Goal: Task Accomplishment & Management: Complete application form

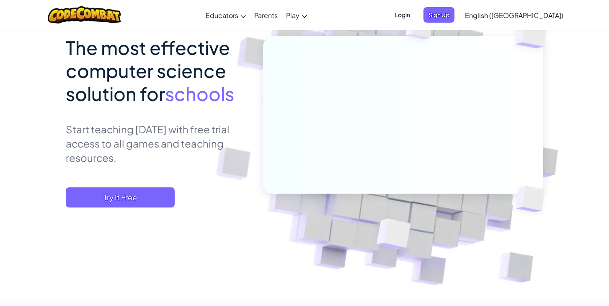
scroll to position [79, 0]
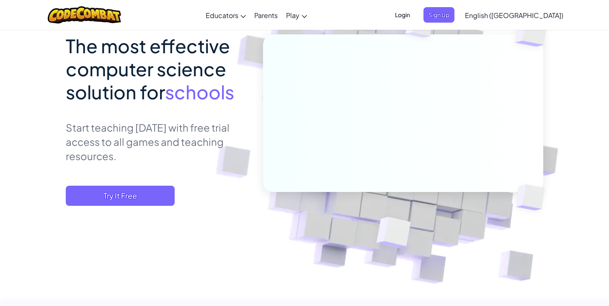
click at [149, 206] on div "The most effective computer science solution for schools Start teaching today w…" at bounding box center [304, 151] width 477 height 235
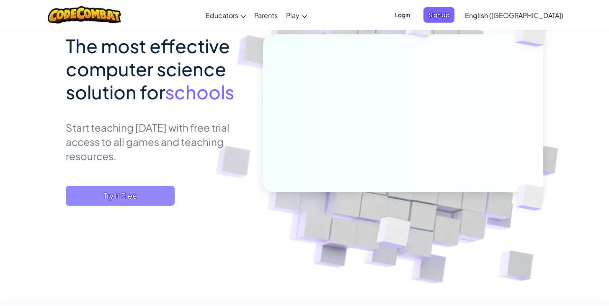
click at [146, 196] on span "Try It Free" at bounding box center [120, 196] width 109 height 20
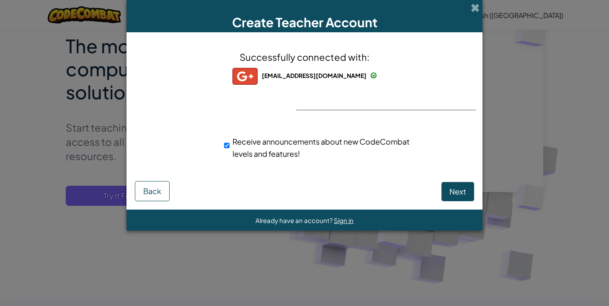
click at [235, 146] on div "Receive announcements about new CodeCombat levels and features!" at bounding box center [319, 147] width 190 height 24
click at [226, 146] on input "Receive announcements about new CodeCombat levels and features!" at bounding box center [226, 145] width 5 height 17
checkbox input "false"
click at [464, 200] on button "Next" at bounding box center [457, 191] width 33 height 19
select select "Australia"
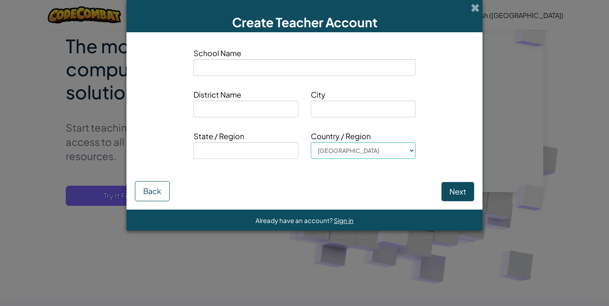
click at [464, 197] on button "Next" at bounding box center [457, 191] width 33 height 19
click at [306, 74] on input at bounding box center [305, 67] width 222 height 17
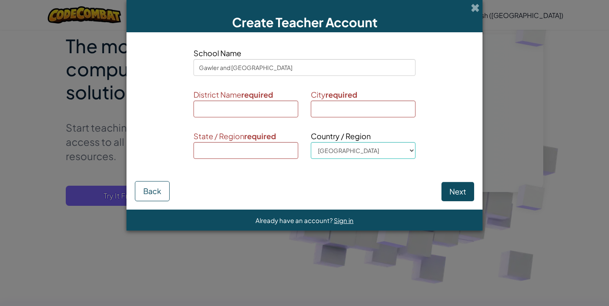
type input "Gawler and District College"
click at [284, 108] on input at bounding box center [246, 109] width 105 height 17
type input "Gawler"
click at [357, 109] on input at bounding box center [363, 109] width 105 height 17
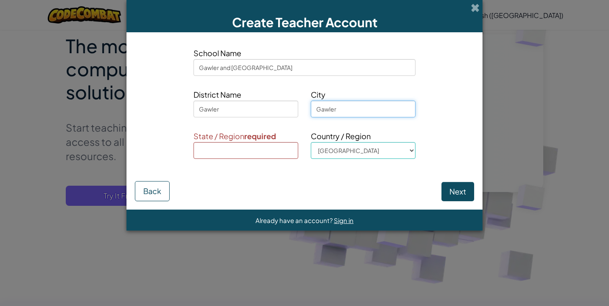
type input "Gawler"
click at [261, 149] on input at bounding box center [246, 150] width 105 height 17
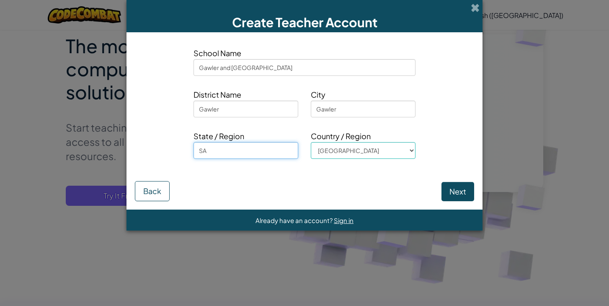
type input "SA"
click at [329, 155] on select "Afghanistan Åland Islands Albania Algeria American Samoa Andorra Angola Anguill…" at bounding box center [363, 150] width 105 height 17
click at [456, 190] on button "Next" at bounding box center [457, 191] width 33 height 19
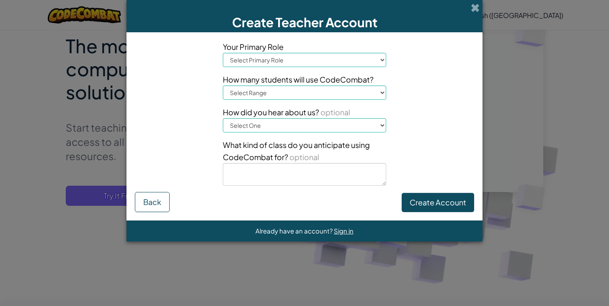
click at [335, 60] on select "Select Primary Role Principal Parent Technology coordinator Teacher Curriculum …" at bounding box center [304, 60] width 163 height 14
select select "Teacher"
click at [335, 95] on select "Select Range 1-10 11-50 51-100 101-200 201-500 501-1000 1000+" at bounding box center [304, 92] width 163 height 14
select select "11-50"
click at [332, 122] on select "Select One Conference (e.g. ISTE) Code.org/Hour of Code A teacher An administra…" at bounding box center [304, 125] width 163 height 14
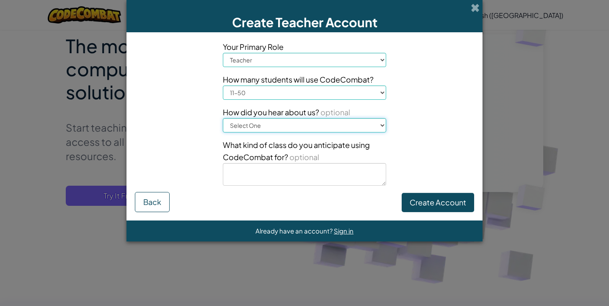
select select "Code.org/Hour of Code"
click at [327, 166] on textarea at bounding box center [304, 174] width 163 height 23
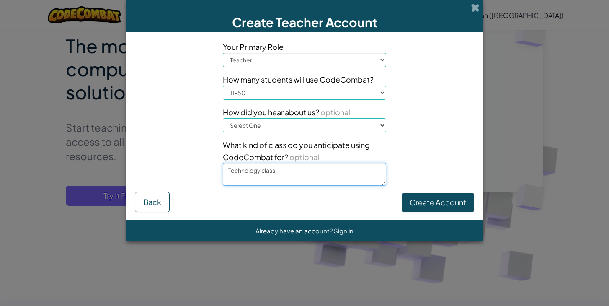
type textarea "Technology class"
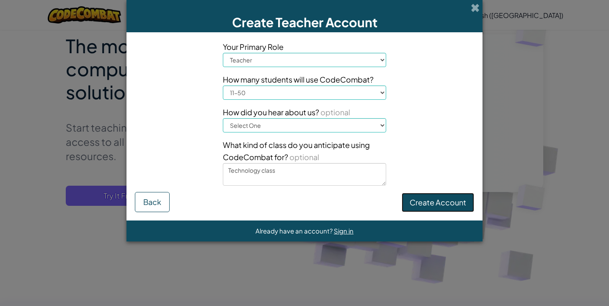
click at [470, 205] on button "Create Account" at bounding box center [438, 202] width 72 height 19
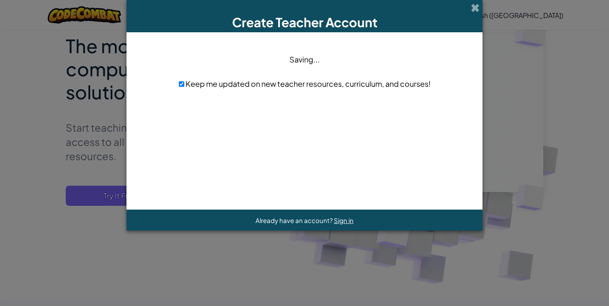
scroll to position [0, 0]
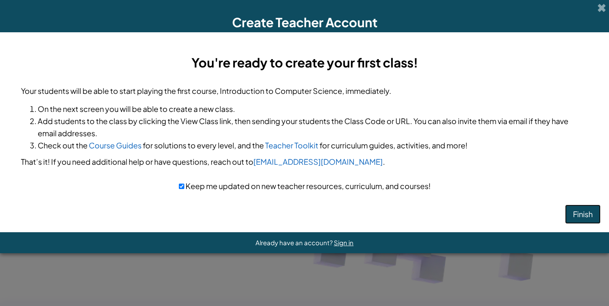
click at [575, 214] on button "Finish" at bounding box center [583, 213] width 36 height 19
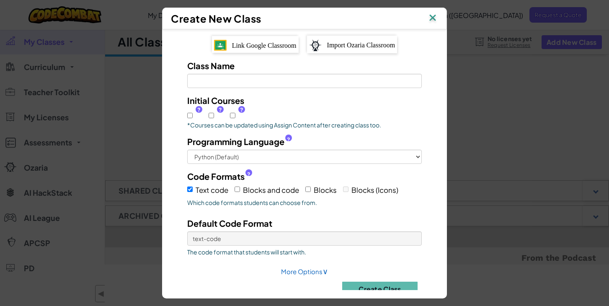
scroll to position [79, 0]
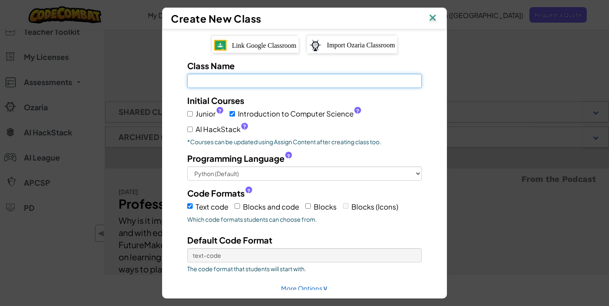
click at [285, 81] on input "Class Name Field is required" at bounding box center [304, 81] width 235 height 14
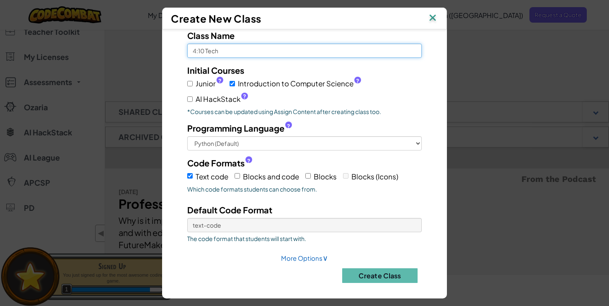
scroll to position [33, 0]
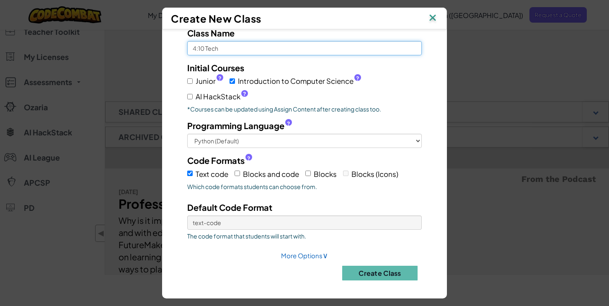
type input "4:10 Tech"
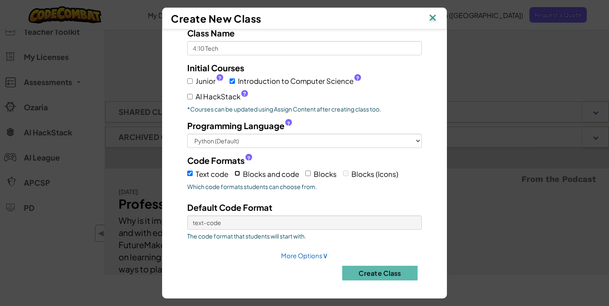
click at [238, 173] on input "Blocks and code" at bounding box center [237, 172] width 5 height 5
checkbox input "true"
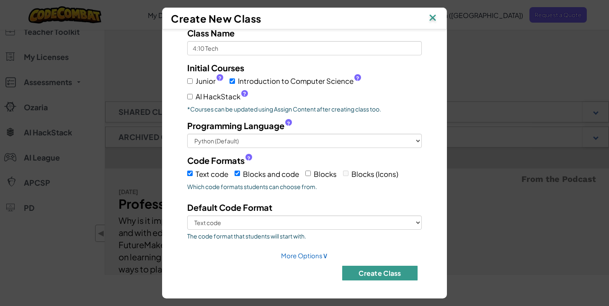
click at [350, 275] on button "Create Class" at bounding box center [379, 273] width 75 height 15
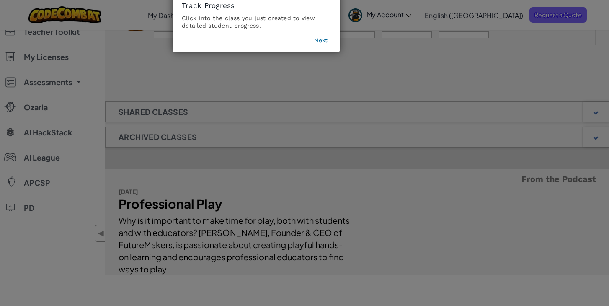
scroll to position [82, 0]
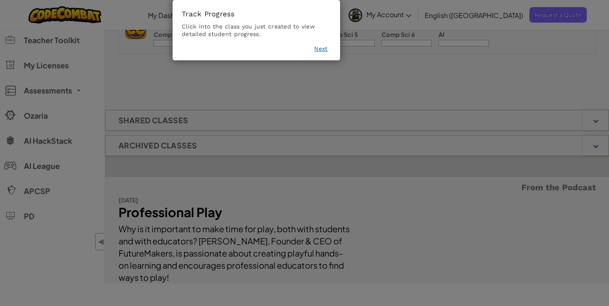
click at [323, 48] on button "Next" at bounding box center [320, 48] width 13 height 8
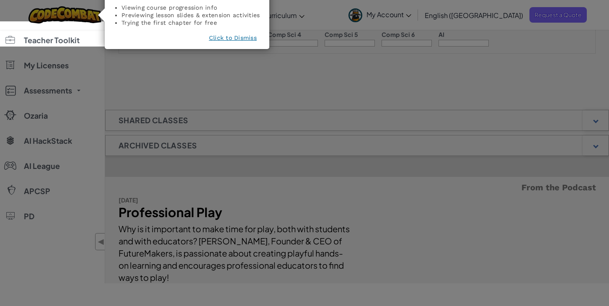
scroll to position [63, 0]
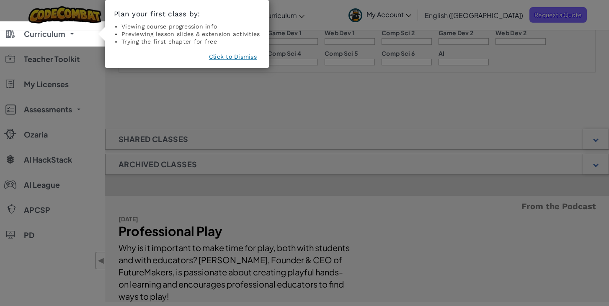
click at [236, 59] on button "Click to Dismiss" at bounding box center [233, 56] width 48 height 8
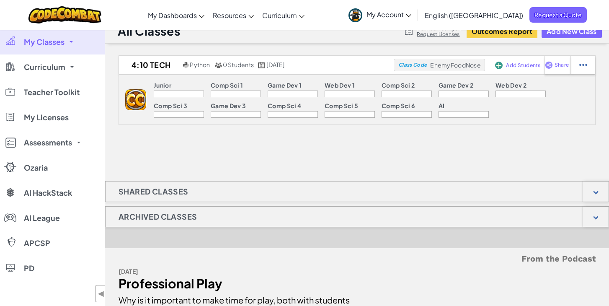
scroll to position [7, 0]
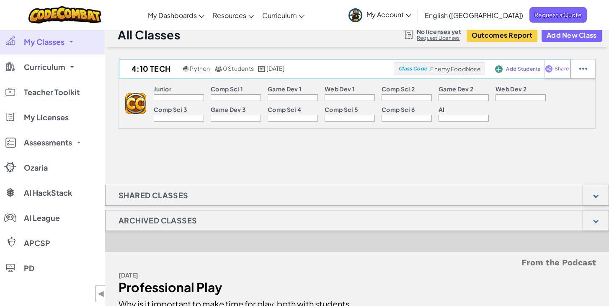
click at [455, 67] on span "EnemyFoodNose" at bounding box center [455, 69] width 50 height 8
click at [502, 69] on img at bounding box center [499, 69] width 8 height 8
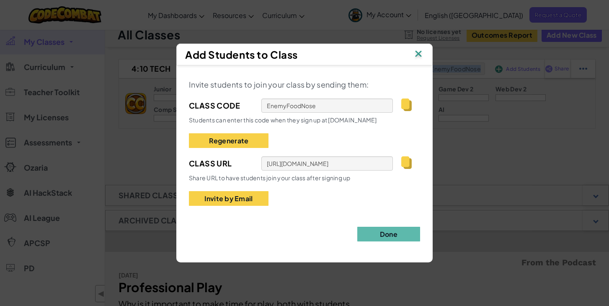
click at [423, 54] on img at bounding box center [418, 54] width 11 height 13
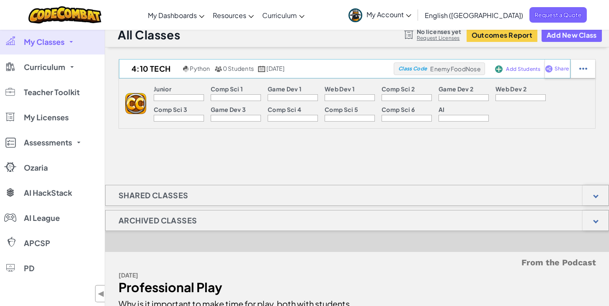
click at [454, 70] on span "EnemyFoodNose" at bounding box center [455, 69] width 50 height 8
copy span "EnemyFoodNose"
click at [445, 68] on span "EnemyFoodNose" at bounding box center [455, 69] width 50 height 8
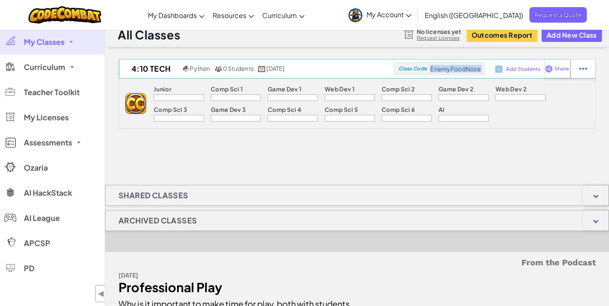
click at [445, 68] on span "EnemyFoodNose" at bounding box center [455, 69] width 50 height 8
copy div "EnemyFoodNose"
